Goal: Task Accomplishment & Management: Use online tool/utility

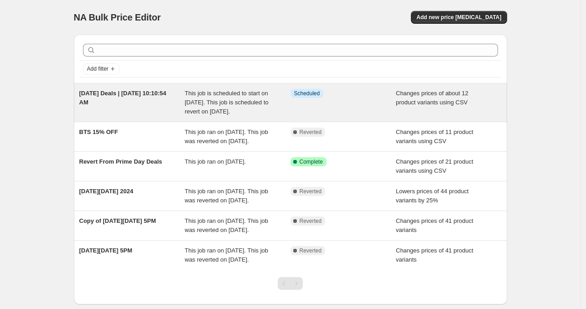
click at [319, 102] on div "Info Scheduled" at bounding box center [343, 102] width 106 height 27
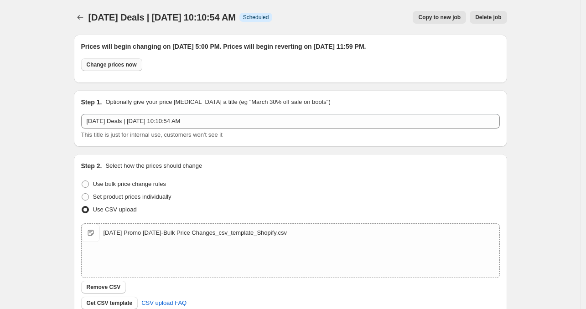
click at [125, 65] on span "Change prices now" at bounding box center [112, 64] width 50 height 7
radio input "true"
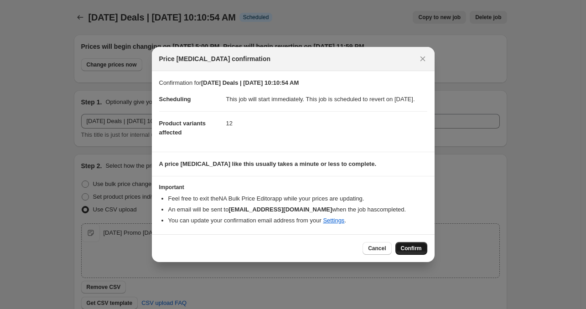
click at [411, 248] on button "Confirm" at bounding box center [411, 248] width 32 height 13
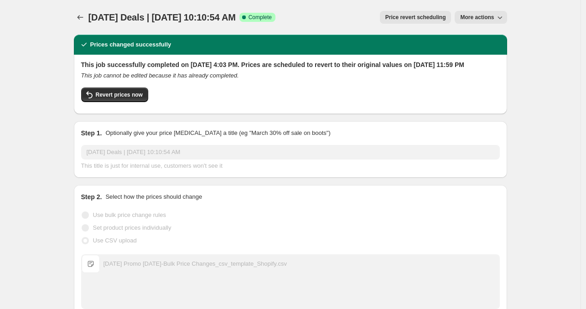
click at [460, 20] on button "More actions" at bounding box center [481, 17] width 52 height 13
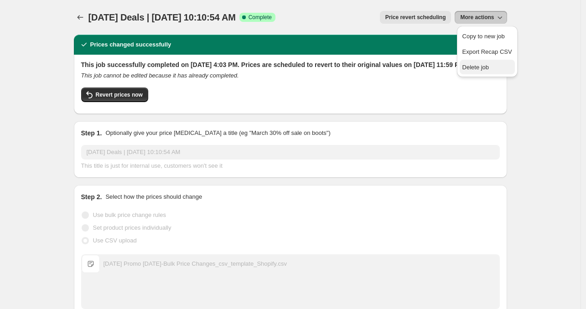
click at [474, 67] on span "Delete job" at bounding box center [475, 67] width 27 height 7
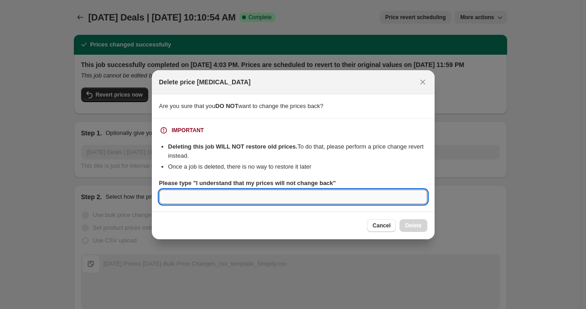
click at [247, 193] on input "Please type "I understand that my prices will not change back"" at bounding box center [293, 197] width 268 height 15
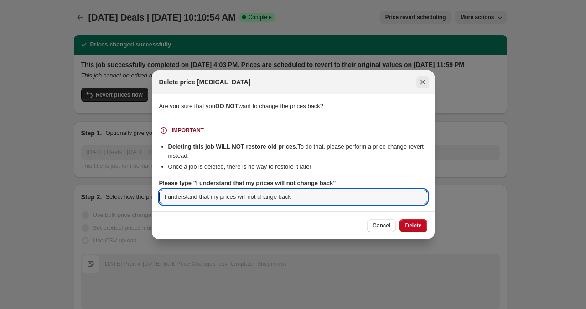
type input "I understand that my prices will not change back"
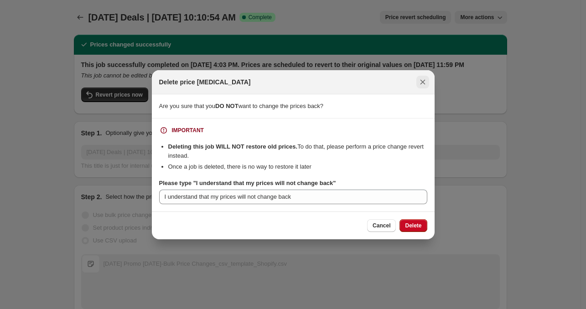
click at [419, 84] on icon "Close" at bounding box center [422, 82] width 9 height 9
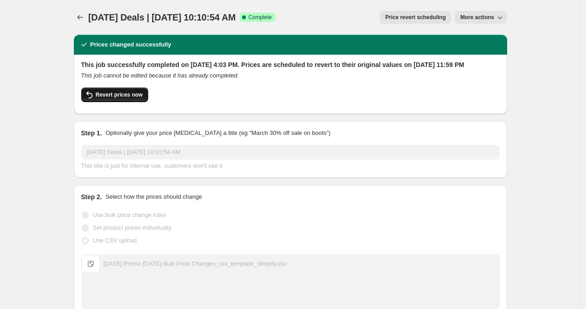
click at [114, 98] on span "Revert prices now" at bounding box center [119, 94] width 47 height 7
checkbox input "false"
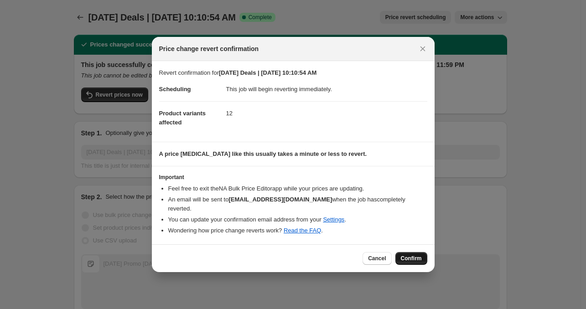
click at [414, 255] on span "Confirm" at bounding box center [411, 258] width 21 height 7
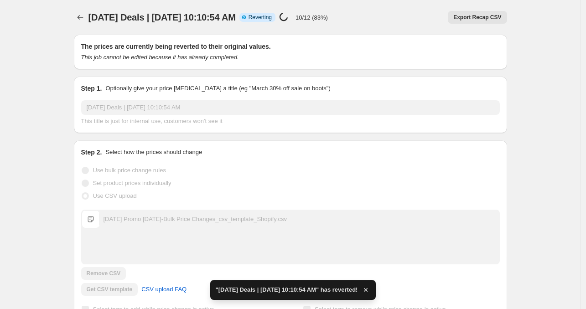
checkbox input "true"
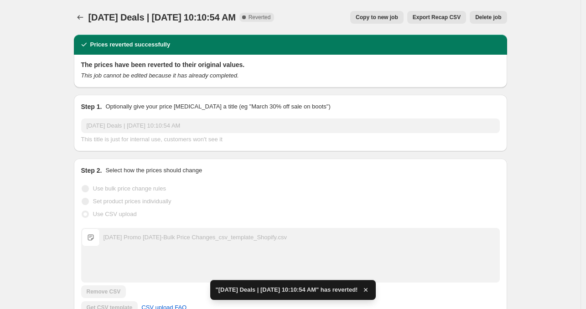
click at [486, 21] on button "Delete job" at bounding box center [488, 17] width 37 height 13
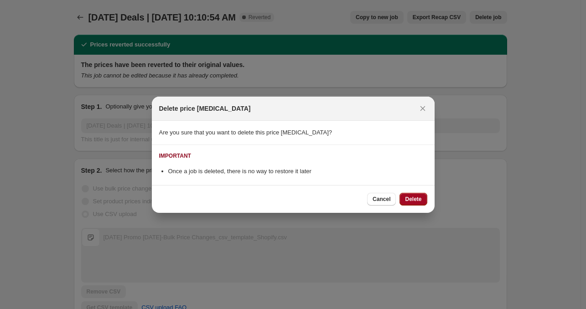
click at [406, 201] on span "Delete" at bounding box center [413, 199] width 16 height 7
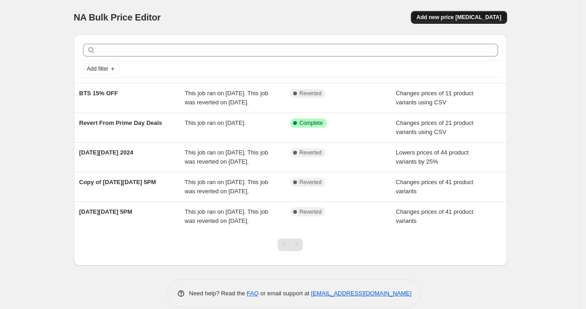
click at [465, 13] on button "Add new price [MEDICAL_DATA]" at bounding box center [459, 17] width 96 height 13
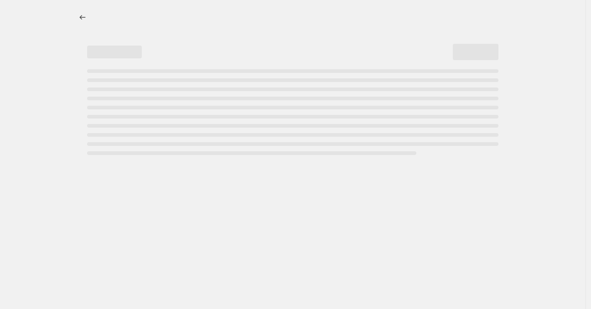
select select "percentage"
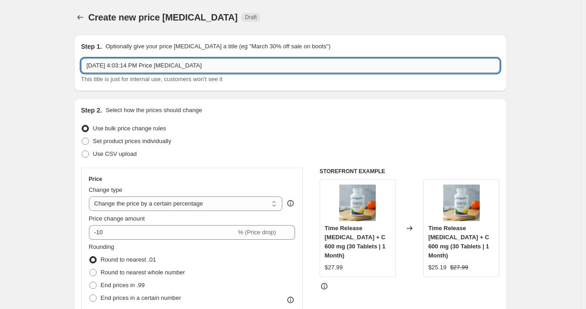
click at [228, 63] on input "[DATE] 4:03:14 PM Price [MEDICAL_DATA]" at bounding box center [290, 65] width 419 height 15
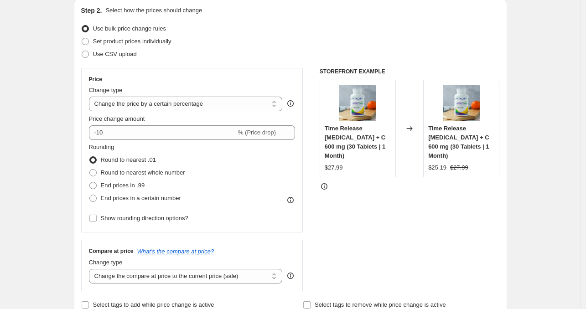
scroll to position [91, 0]
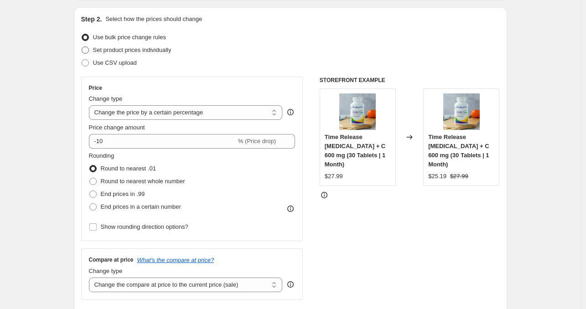
type input "[DATE] Deal | [DATE] 4:03:14 PM"
click at [114, 51] on span "Set product prices individually" at bounding box center [132, 50] width 78 height 7
click at [82, 47] on input "Set product prices individually" at bounding box center [82, 47] width 0 height 0
radio input "true"
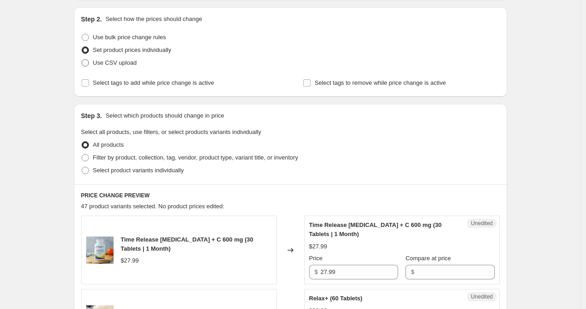
click at [114, 63] on span "Use CSV upload" at bounding box center [115, 62] width 44 height 7
click at [82, 60] on input "Use CSV upload" at bounding box center [82, 59] width 0 height 0
radio input "true"
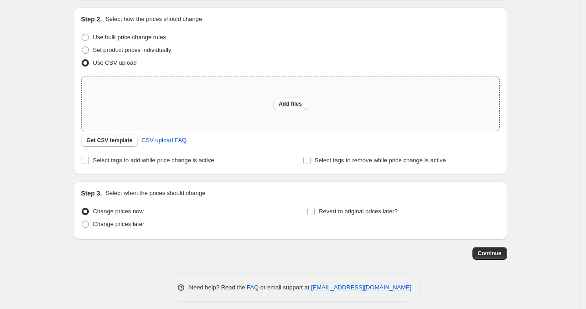
click at [292, 101] on span "Add files" at bounding box center [290, 103] width 23 height 7
type input "C:\fakepath\[DATE] Promo [DATE]-Bulk Price Changes_csv_template_Shopify.csv"
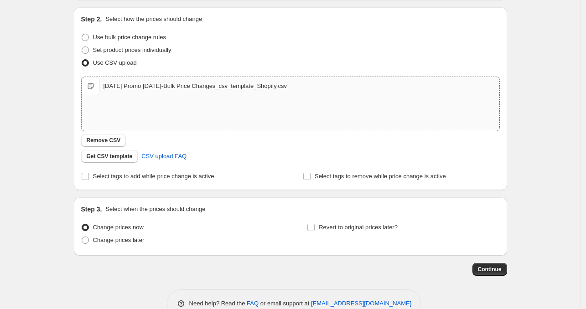
click at [136, 84] on div "[DATE] Promo [DATE]-Bulk Price Changes_csv_template_Shopify.csv" at bounding box center [194, 86] width 183 height 9
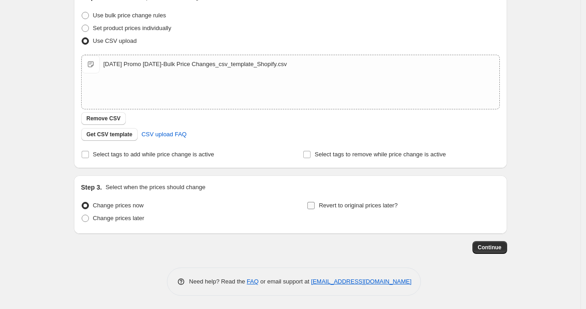
click at [343, 207] on span "Revert to original prices later?" at bounding box center [358, 205] width 79 height 7
click at [315, 207] on input "Revert to original prices later?" at bounding box center [310, 205] width 7 height 7
checkbox input "true"
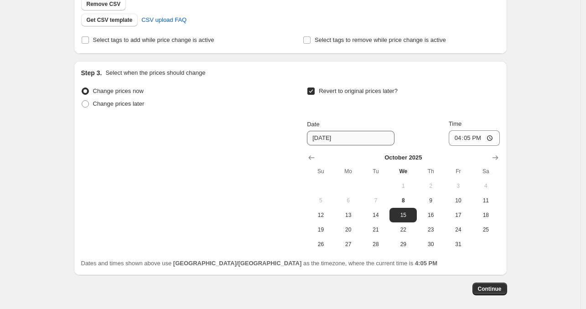
scroll to position [228, 0]
click at [454, 138] on input "16:05" at bounding box center [474, 138] width 51 height 16
type input "23:59"
click at [492, 292] on span "Continue" at bounding box center [490, 288] width 24 height 7
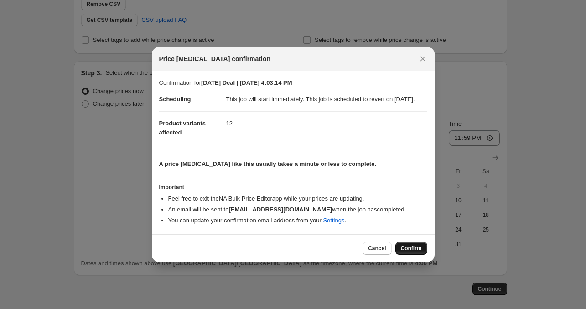
click at [408, 252] on span "Confirm" at bounding box center [411, 248] width 21 height 7
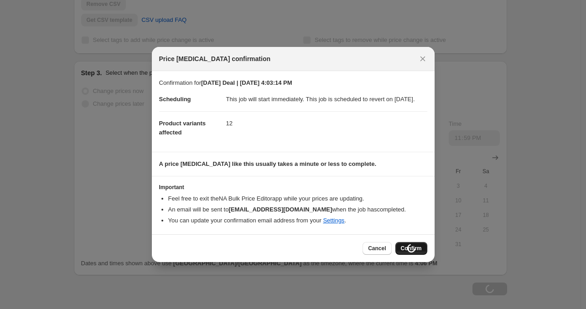
type input "[DATE] Deal | [DATE] 4:03:14 PM"
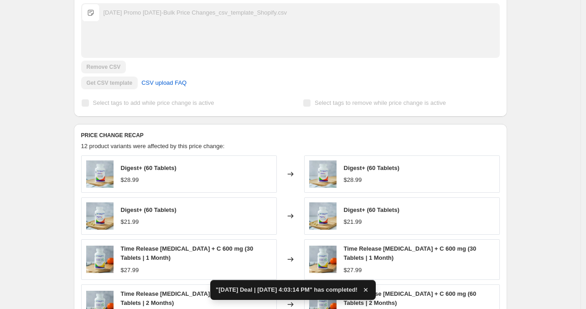
scroll to position [407, 0]
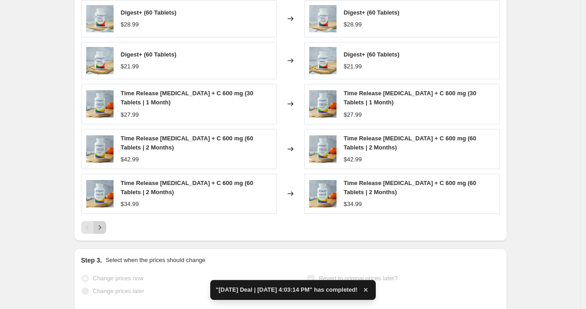
click at [106, 234] on button "Next" at bounding box center [99, 227] width 13 height 13
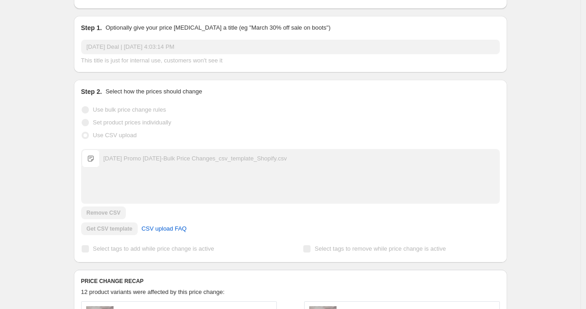
scroll to position [86, 0]
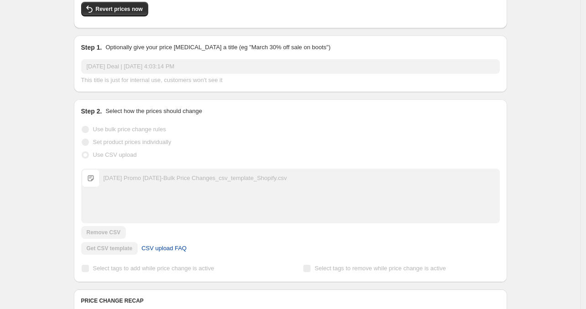
click at [157, 253] on span "CSV upload FAQ" at bounding box center [163, 248] width 45 height 9
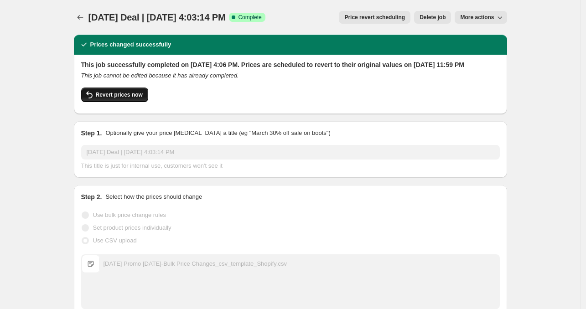
click at [138, 98] on span "Revert prices now" at bounding box center [119, 94] width 47 height 7
checkbox input "false"
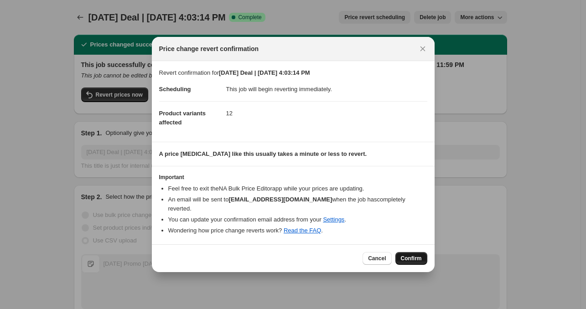
click at [419, 255] on span "Confirm" at bounding box center [411, 258] width 21 height 7
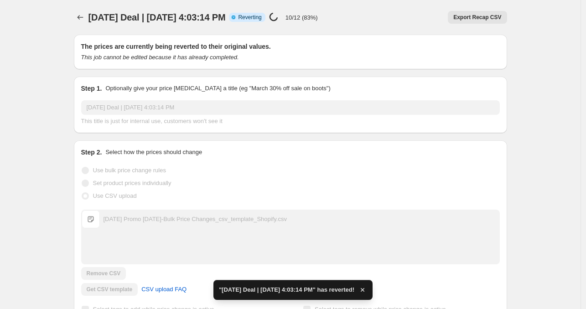
checkbox input "true"
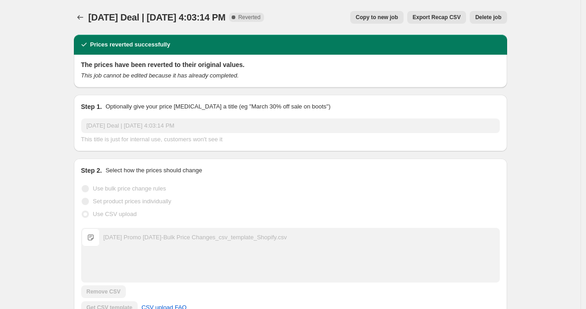
click at [501, 18] on span "Delete job" at bounding box center [488, 17] width 26 height 7
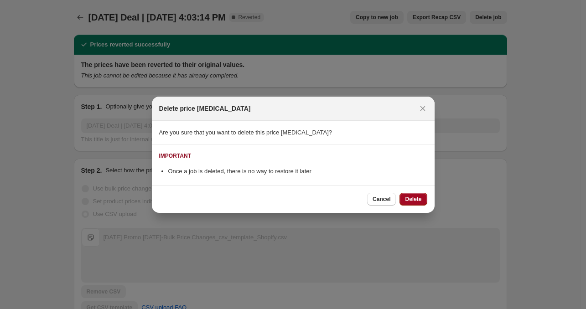
click at [420, 202] on span "Delete" at bounding box center [413, 199] width 16 height 7
